Goal: Answer question/provide support

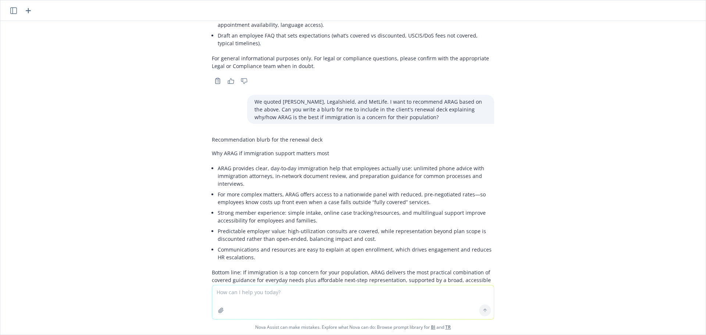
scroll to position [1298, 0]
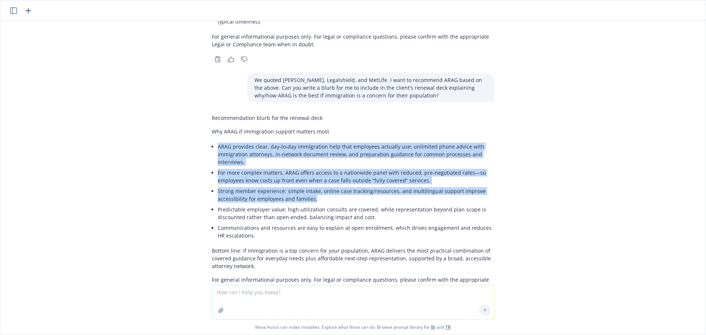
drag, startPoint x: 213, startPoint y: 133, endPoint x: 429, endPoint y: 182, distance: 221.1
click at [429, 182] on ul "ARAG provides clear, day‑to‑day immigration help that employees actually use: u…" at bounding box center [356, 191] width 277 height 100
copy ul "ARAG provides clear, day‑to‑day immigration help that employees actually use: u…"
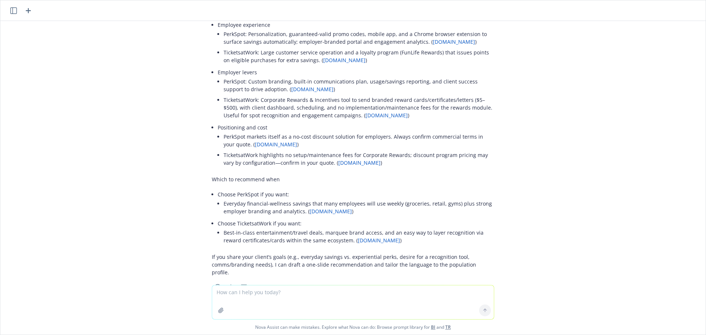
scroll to position [1776, 0]
click at [299, 296] on textarea at bounding box center [353, 302] width 282 height 34
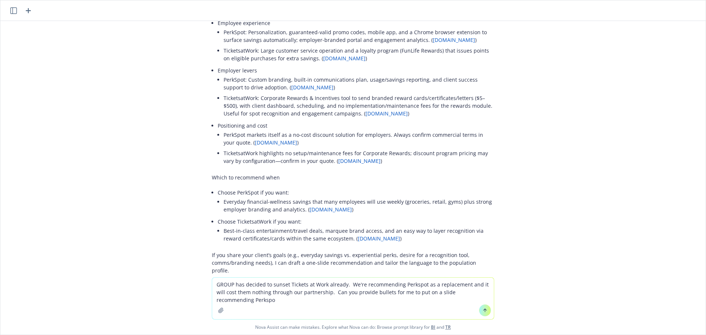
type textarea "GROUP has decided to sunset Tickets at Work already. We're recommending Perkspo…"
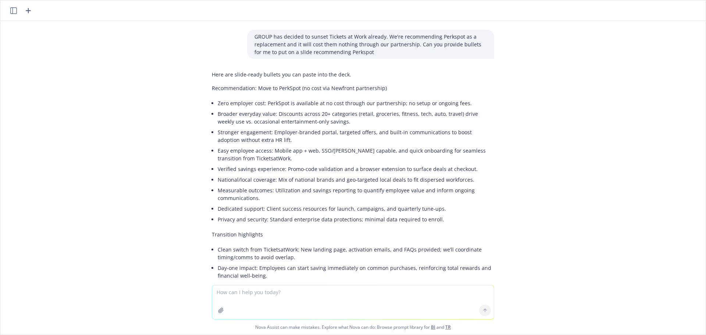
scroll to position [2033, 0]
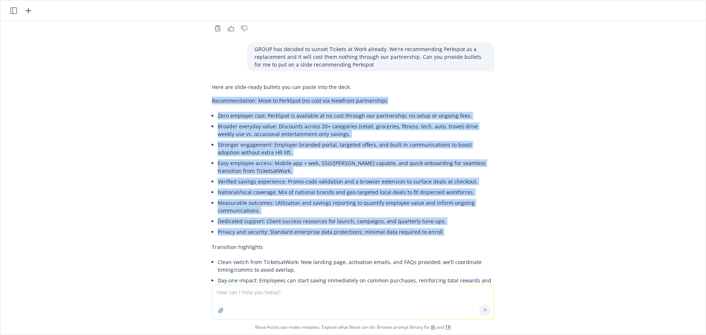
drag, startPoint x: 204, startPoint y: 78, endPoint x: 486, endPoint y: 206, distance: 309.0
click at [486, 206] on div "Here are slide-ready bullets you can paste into the deck. Recommendation: Move …" at bounding box center [353, 222] width 294 height 284
copy div "Loremipsumdolo: Sita co AdipIsci (el sedd eiu Temporin utlaboreetd) Magn aliqua…"
